Goal: Transaction & Acquisition: Obtain resource

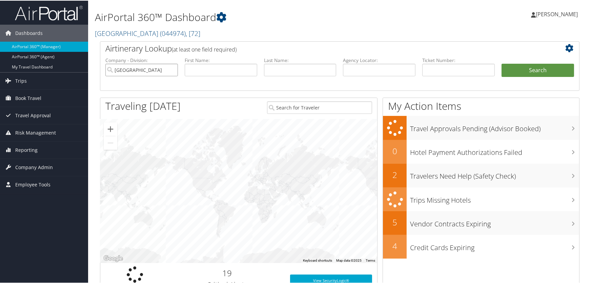
click at [172, 70] on input "[GEOGRAPHIC_DATA]" at bounding box center [141, 69] width 72 height 13
drag, startPoint x: 445, startPoint y: 71, endPoint x: 442, endPoint y: 75, distance: 5.1
click at [445, 71] on input "text" at bounding box center [458, 69] width 72 height 13
paste input "8900897644045"
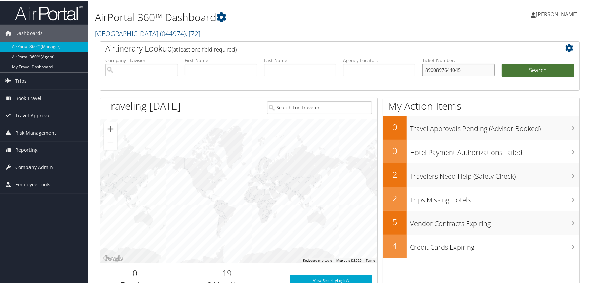
type input "8900897644045"
click at [531, 67] on button "Search" at bounding box center [537, 70] width 72 height 14
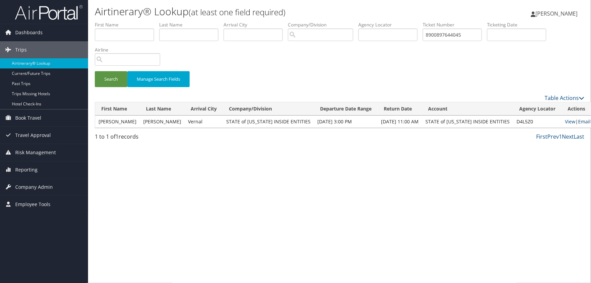
click at [578, 121] on link "Email" at bounding box center [584, 121] width 13 height 6
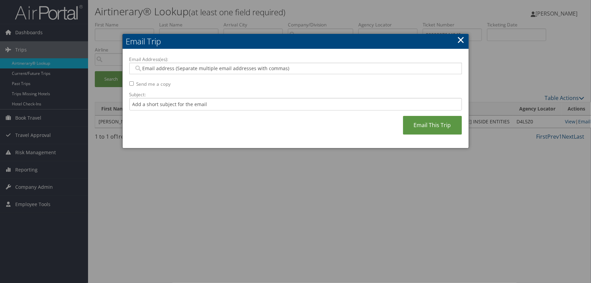
click at [155, 66] on input "Email Address(es):" at bounding box center [295, 68] width 323 height 7
type input "[EMAIL_ADDRESS][US_STATE][DOMAIN_NAME]"
click at [430, 129] on link "Email This Trip" at bounding box center [432, 125] width 59 height 19
